Goal: Information Seeking & Learning: Check status

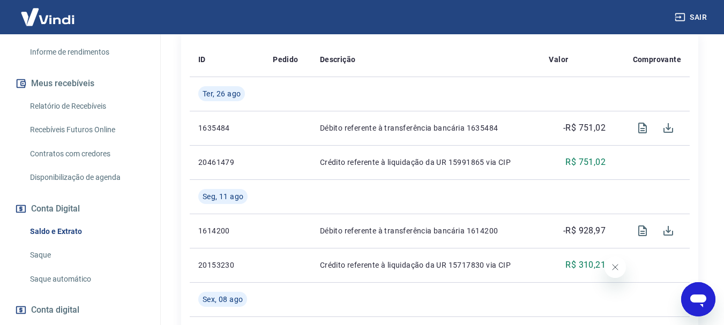
scroll to position [214, 0]
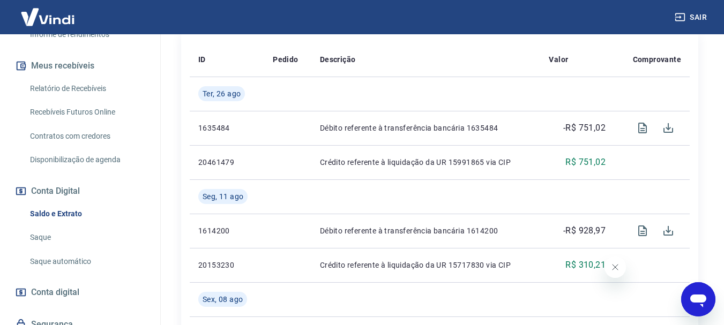
click at [86, 229] on link "Saque" at bounding box center [87, 238] width 122 height 22
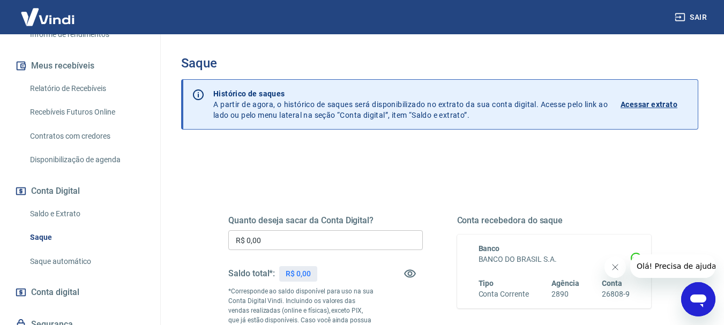
scroll to position [54, 0]
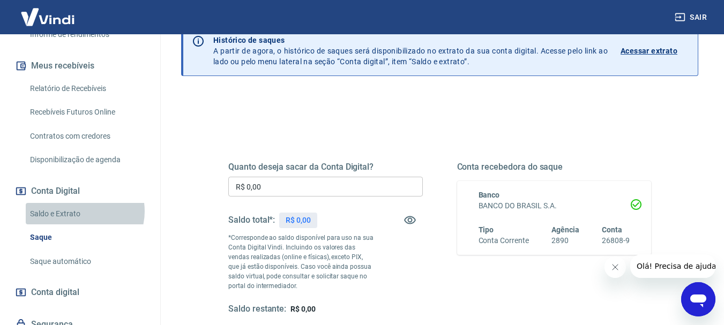
click at [84, 211] on link "Saldo e Extrato" at bounding box center [87, 214] width 122 height 22
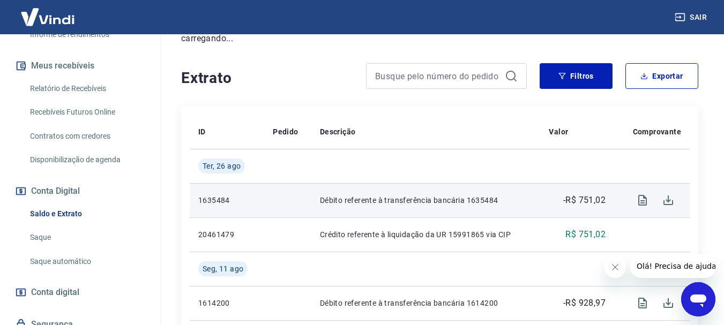
scroll to position [161, 0]
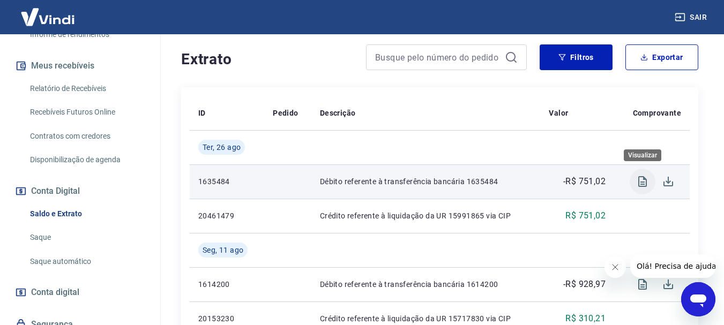
click at [643, 181] on icon "Visualizar" at bounding box center [642, 181] width 13 height 13
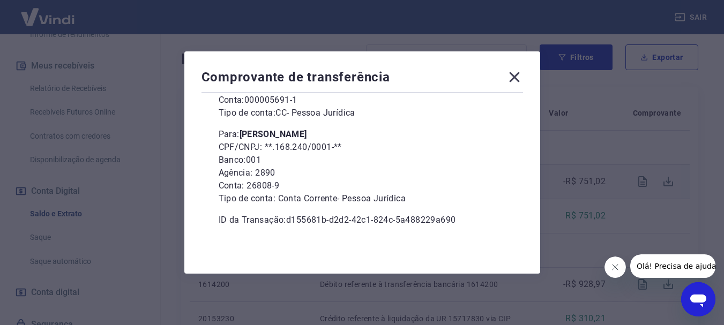
scroll to position [0, 0]
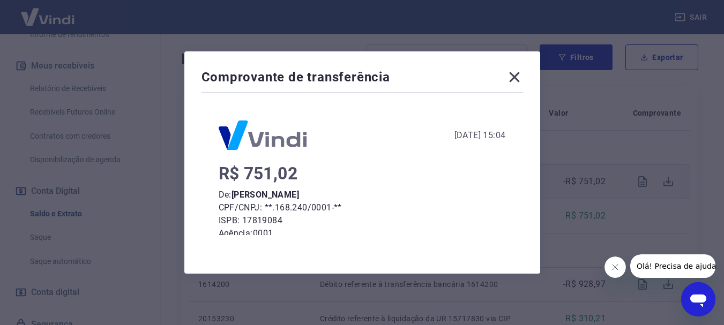
click at [521, 77] on icon at bounding box center [514, 77] width 17 height 17
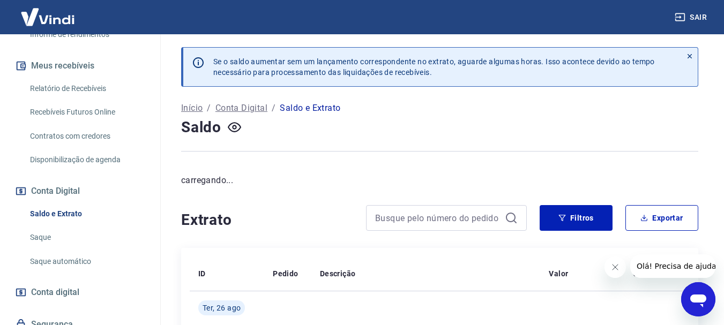
click at [83, 212] on link "Saldo e Extrato" at bounding box center [87, 214] width 122 height 22
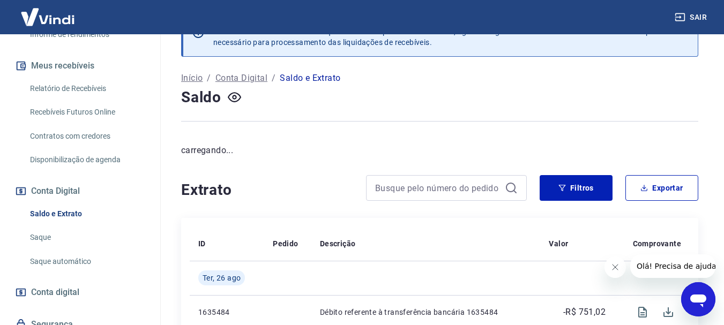
scroll to position [107, 0]
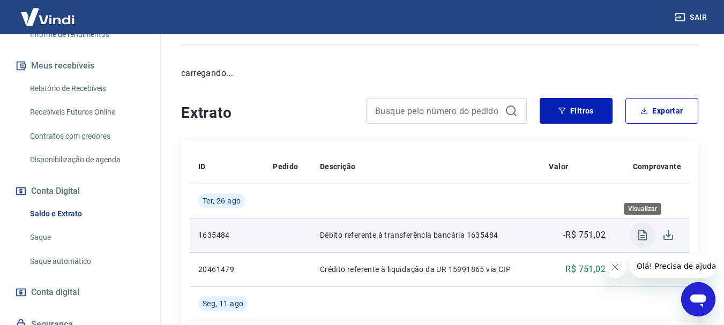
click at [648, 235] on icon "Visualizar" at bounding box center [642, 235] width 13 height 13
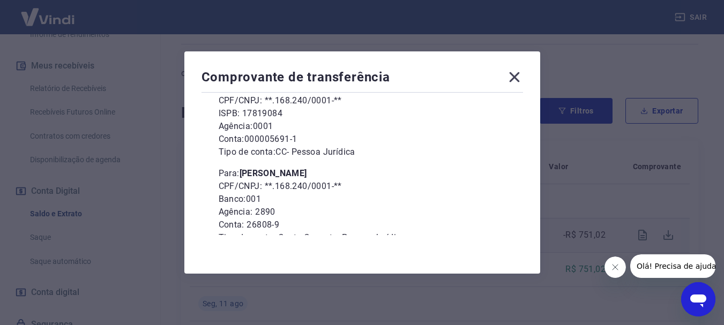
scroll to position [146, 0]
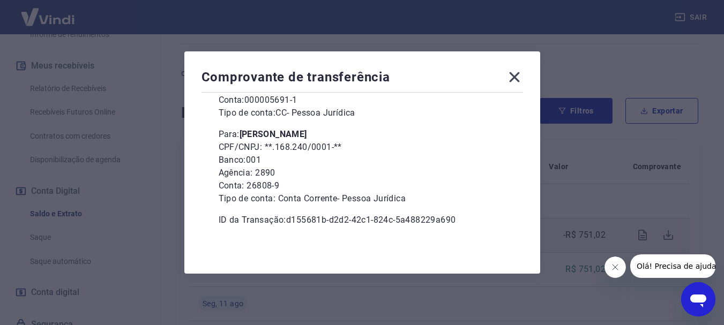
click at [519, 75] on icon at bounding box center [514, 77] width 10 height 10
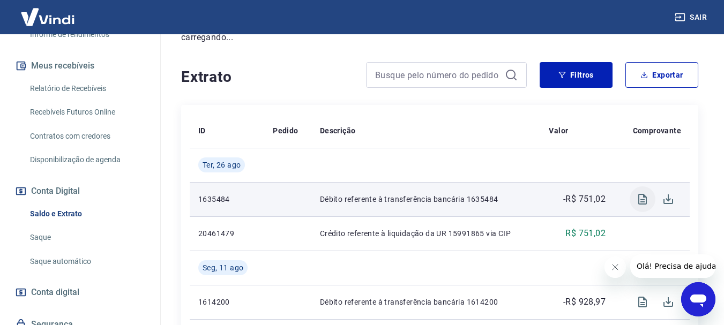
scroll to position [161, 0]
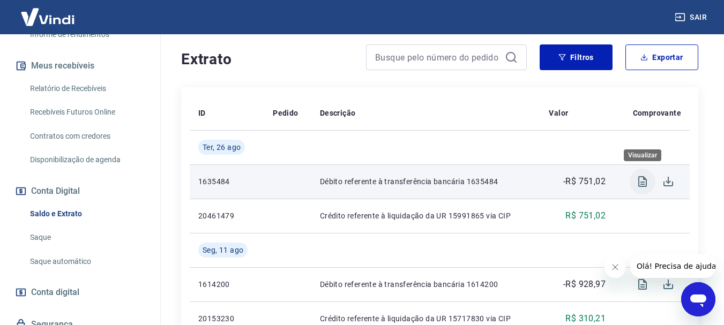
click at [648, 178] on icon "Visualizar" at bounding box center [642, 181] width 13 height 13
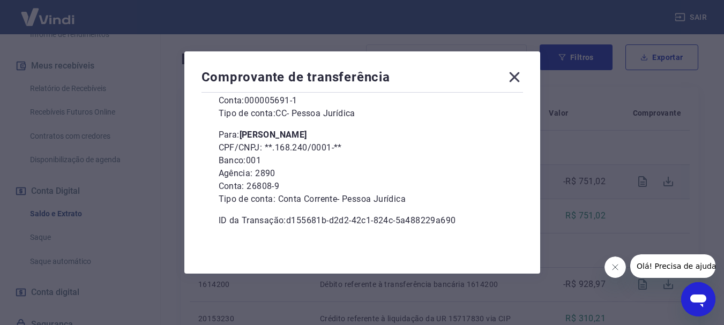
scroll to position [146, 0]
click at [609, 151] on div "Comprovante de transferência [DATE] 15:04 R$ 751,02 De: [PERSON_NAME] CPF/CNPJ:…" at bounding box center [362, 162] width 724 height 325
click at [511, 80] on icon at bounding box center [514, 77] width 17 height 17
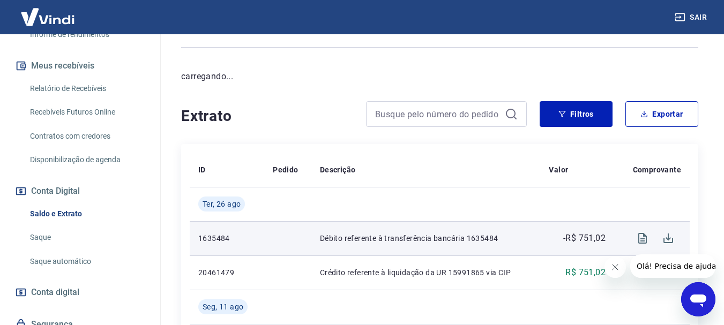
scroll to position [0, 0]
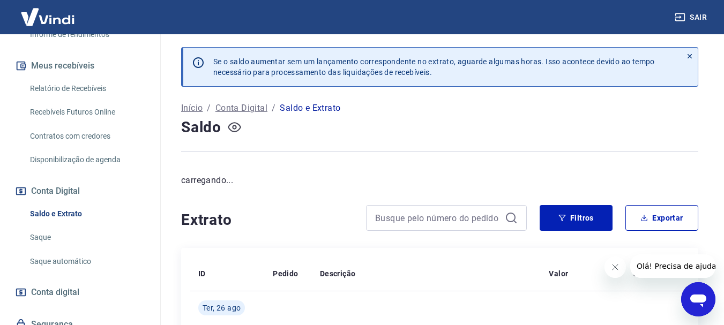
click at [234, 126] on icon "button" at bounding box center [234, 127] width 13 height 13
click at [224, 182] on p "carregando..." at bounding box center [439, 180] width 517 height 13
click at [49, 235] on link "Saque" at bounding box center [87, 238] width 122 height 22
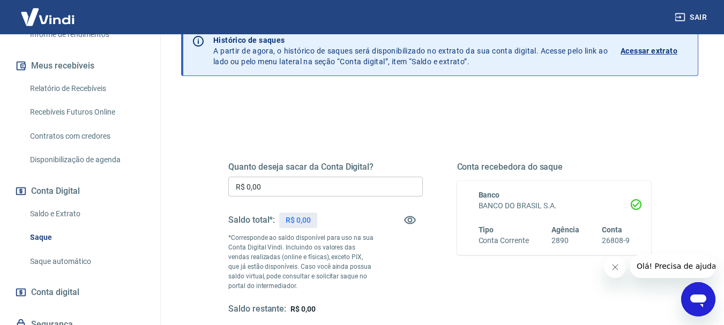
scroll to position [107, 0]
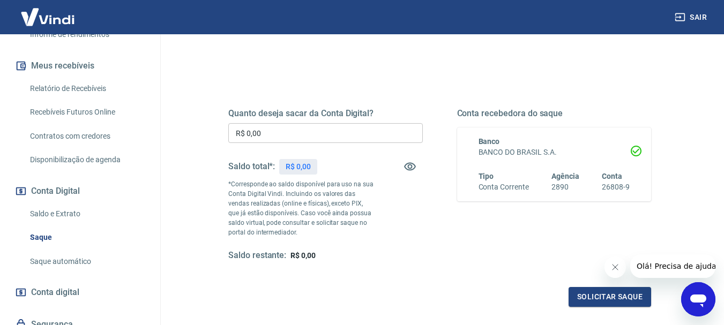
click at [91, 205] on link "Saldo e Extrato" at bounding box center [87, 214] width 122 height 22
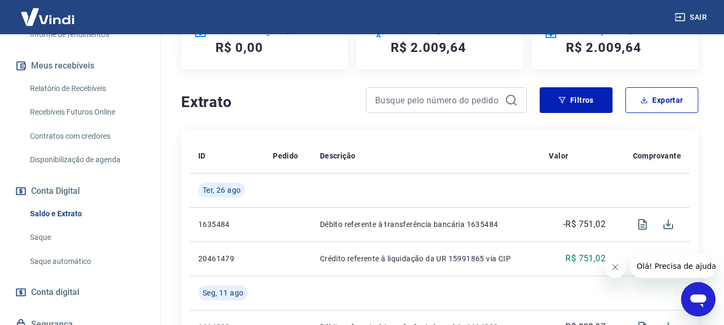
scroll to position [214, 0]
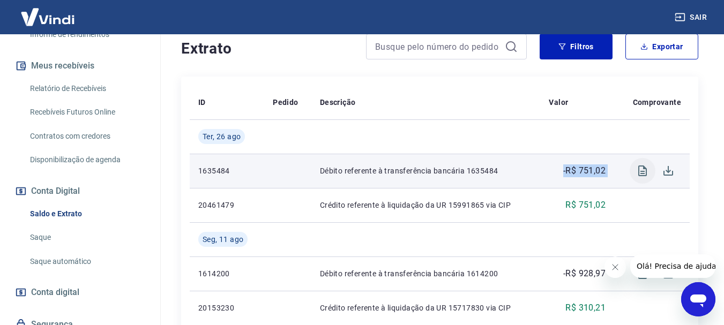
drag, startPoint x: 556, startPoint y: 161, endPoint x: 636, endPoint y: 169, distance: 80.7
click at [636, 169] on tr "1635484 Débito referente à transferência bancária 1635484 -R$ 751,02" at bounding box center [440, 171] width 500 height 34
click at [580, 175] on p "-R$ 751,02" at bounding box center [584, 171] width 42 height 13
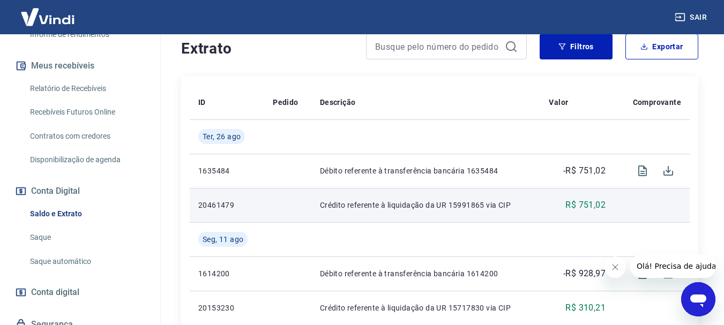
click at [585, 193] on td "R$ 751,02" at bounding box center [577, 205] width 74 height 34
